Goal: Task Accomplishment & Management: Use online tool/utility

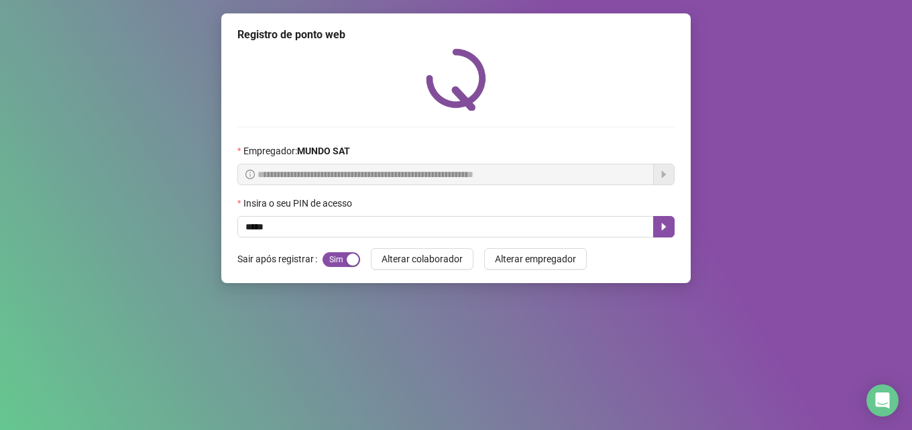
type input "*****"
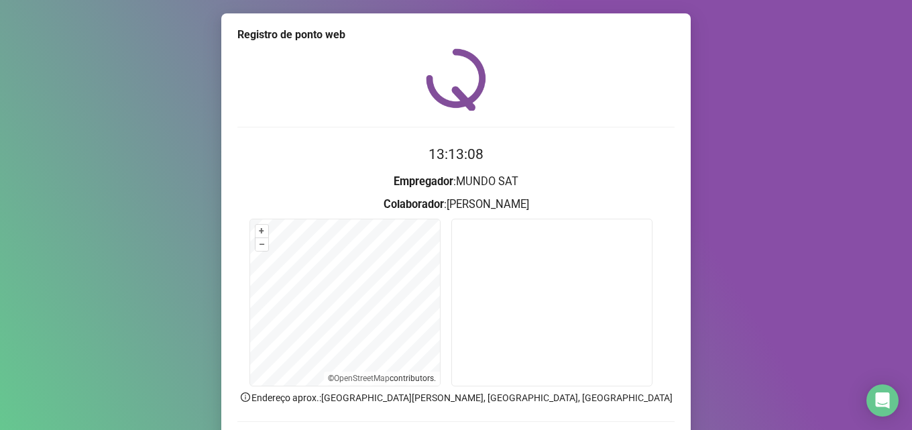
scroll to position [94, 0]
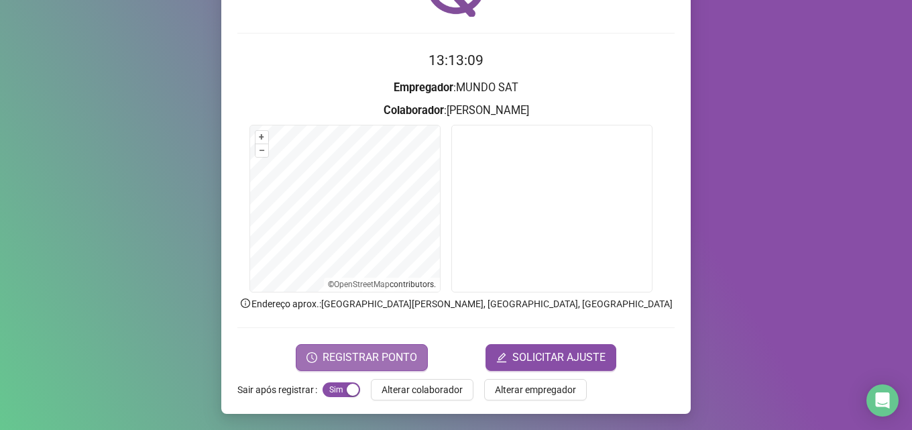
click at [356, 365] on span "REGISTRAR PONTO" at bounding box center [370, 357] width 95 height 16
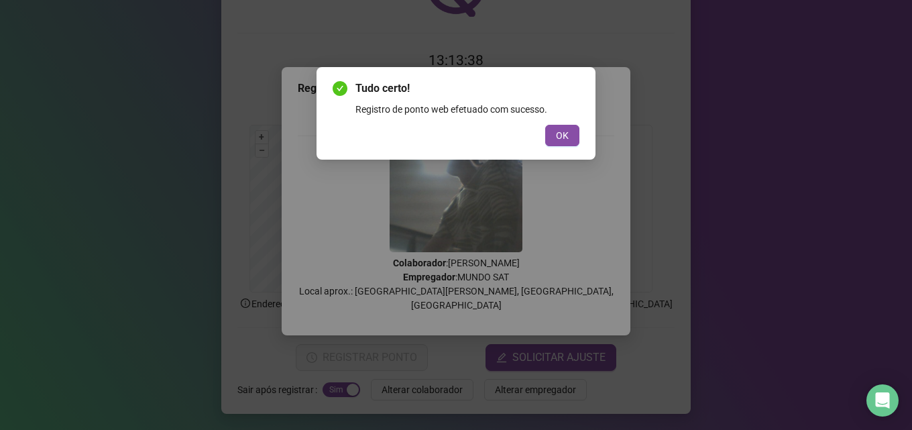
click at [548, 147] on div "Tudo certo! Registro de ponto web efetuado com sucesso. OK" at bounding box center [456, 113] width 279 height 93
click at [556, 144] on button "OK" at bounding box center [562, 135] width 34 height 21
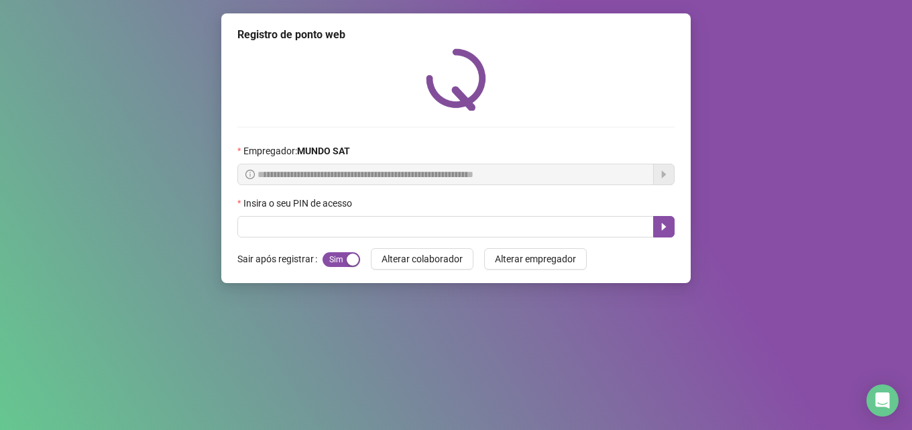
scroll to position [0, 0]
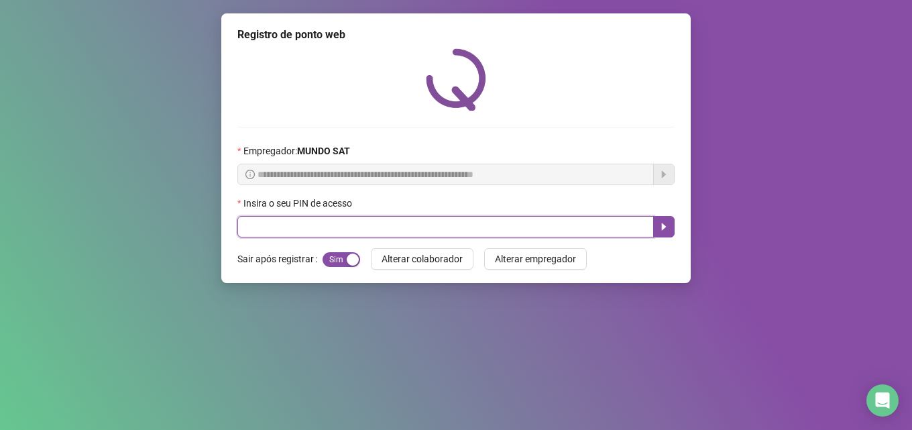
click at [386, 236] on input "text" at bounding box center [445, 226] width 417 height 21
type input "*****"
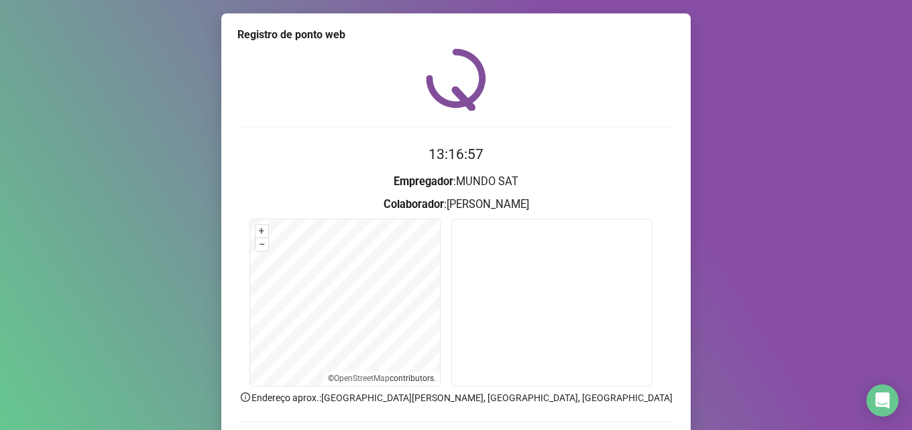
scroll to position [94, 0]
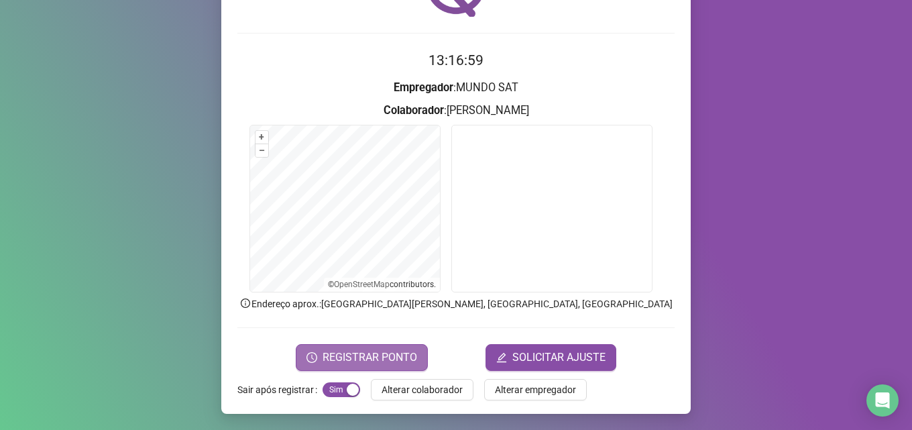
click at [371, 360] on span "REGISTRAR PONTO" at bounding box center [370, 357] width 95 height 16
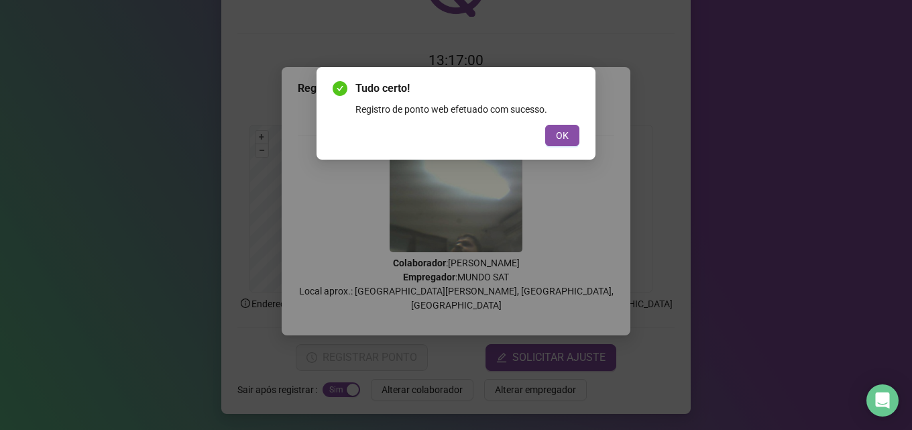
click at [563, 146] on div "Tudo certo! Registro de ponto web efetuado com sucesso. OK" at bounding box center [456, 113] width 279 height 93
click at [559, 144] on button "OK" at bounding box center [562, 135] width 34 height 21
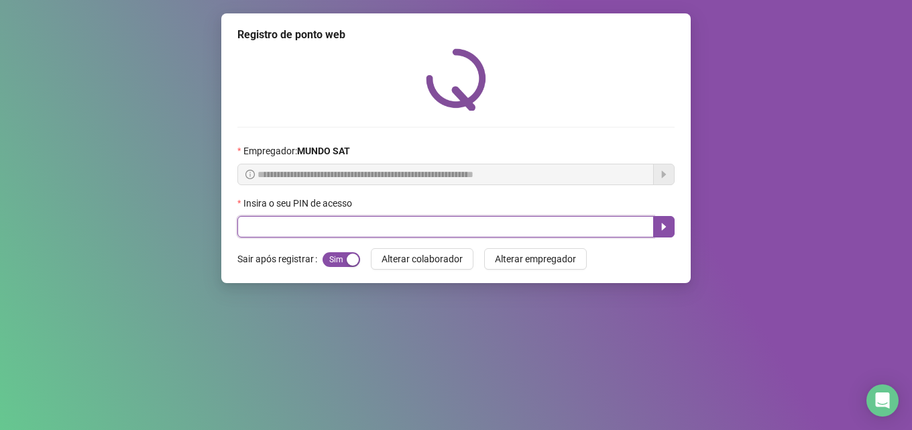
click at [256, 227] on input "text" at bounding box center [445, 226] width 417 height 21
click at [269, 227] on input "text" at bounding box center [445, 226] width 417 height 21
type input "*****"
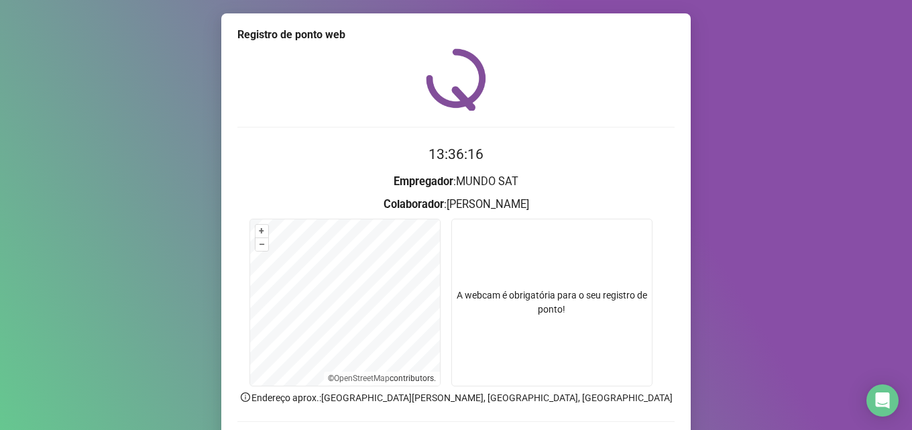
scroll to position [94, 0]
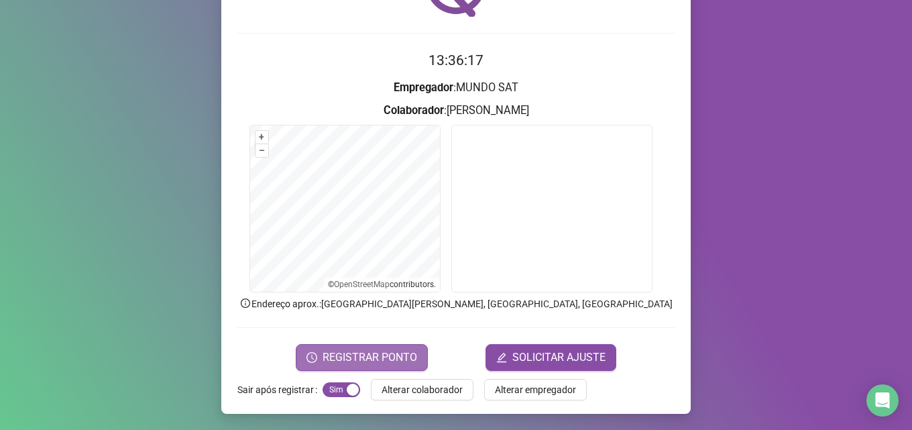
click at [395, 361] on span "REGISTRAR PONTO" at bounding box center [370, 357] width 95 height 16
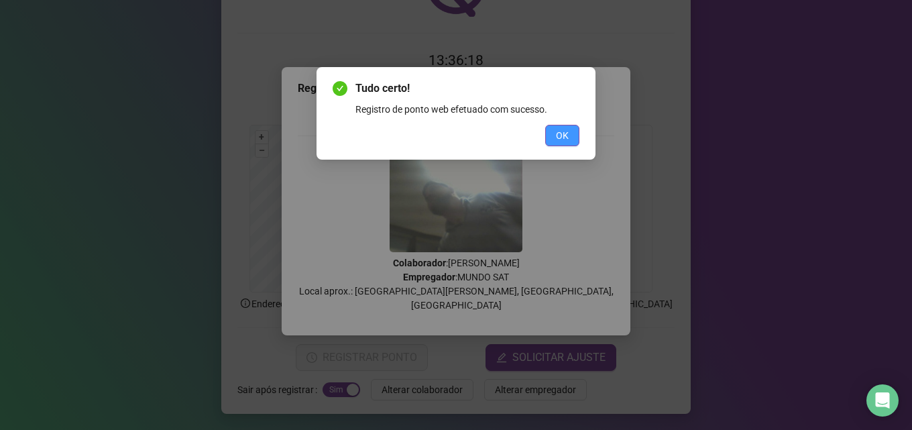
click at [567, 133] on span "OK" at bounding box center [562, 135] width 13 height 15
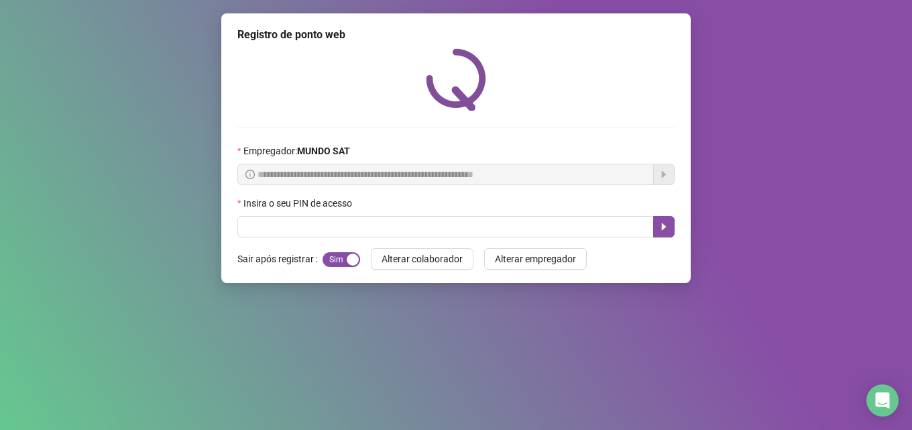
drag, startPoint x: 567, startPoint y: 133, endPoint x: 766, endPoint y: 201, distance: 210.4
